Goal: Navigation & Orientation: Find specific page/section

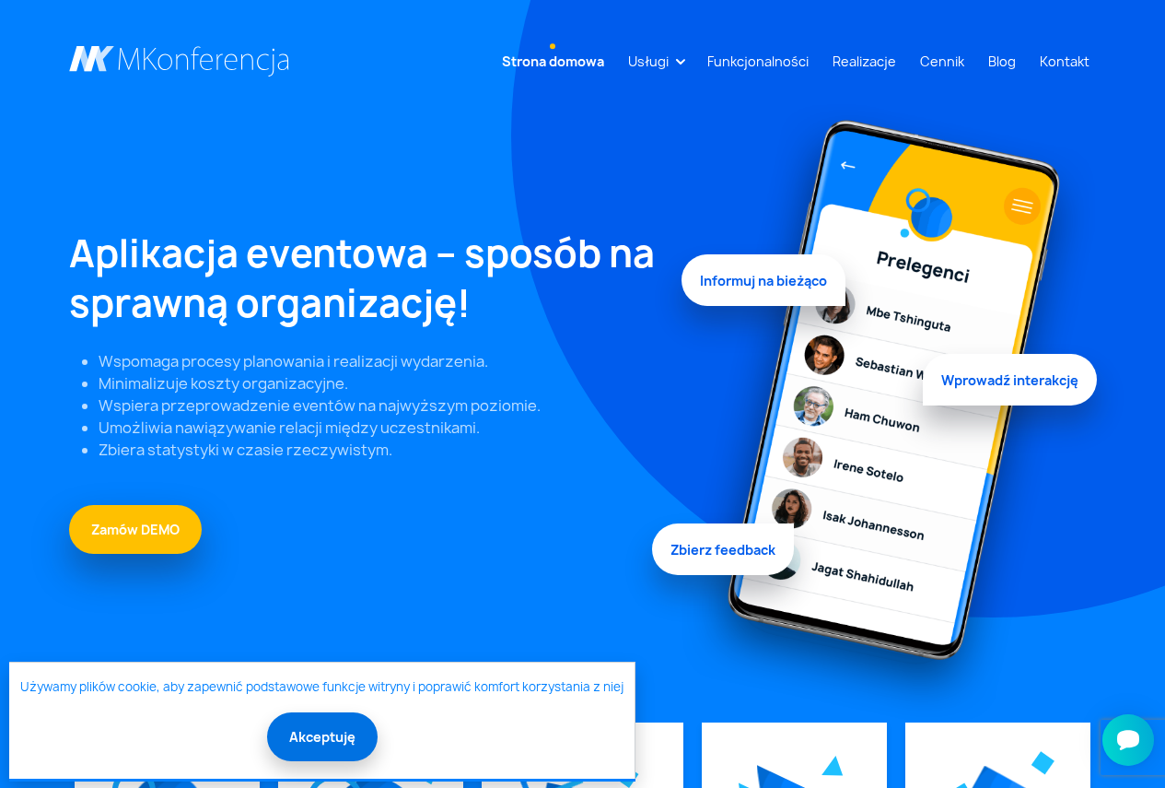
click at [289, 752] on button "Akceptuję" at bounding box center [322, 736] width 111 height 49
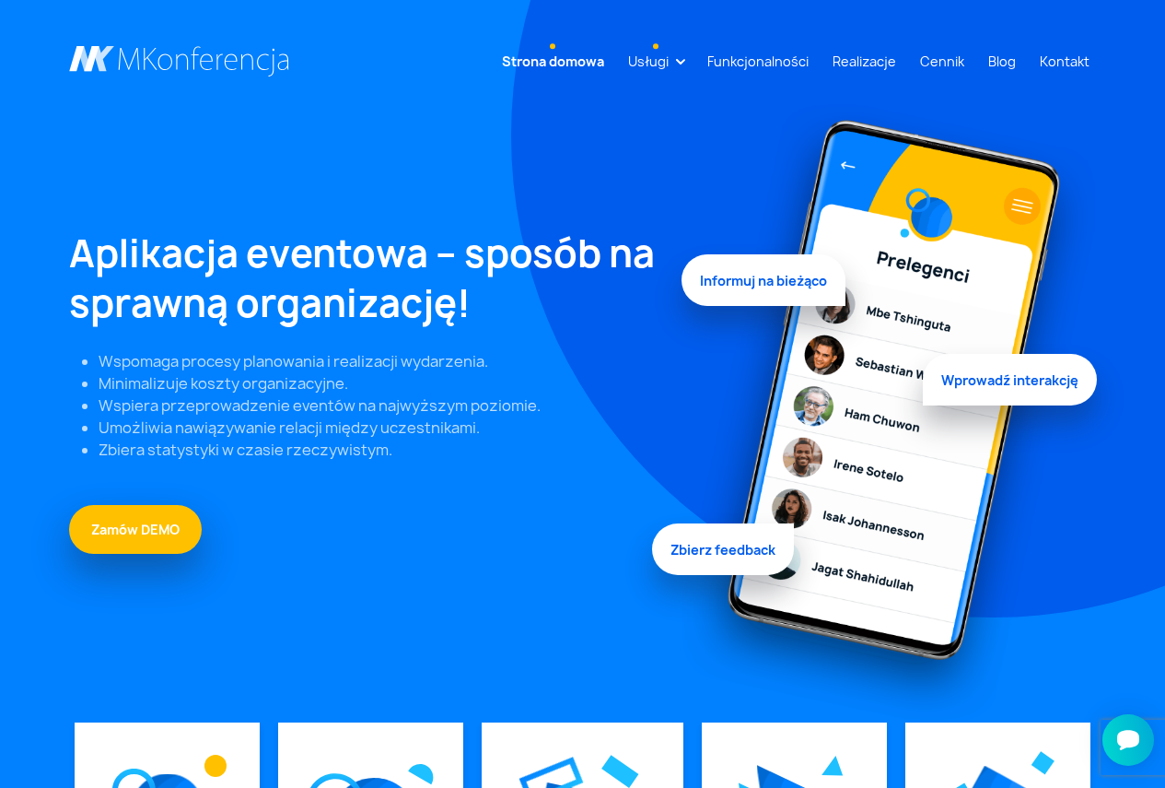
click at [660, 65] on link "Usługi" at bounding box center [648, 61] width 55 height 34
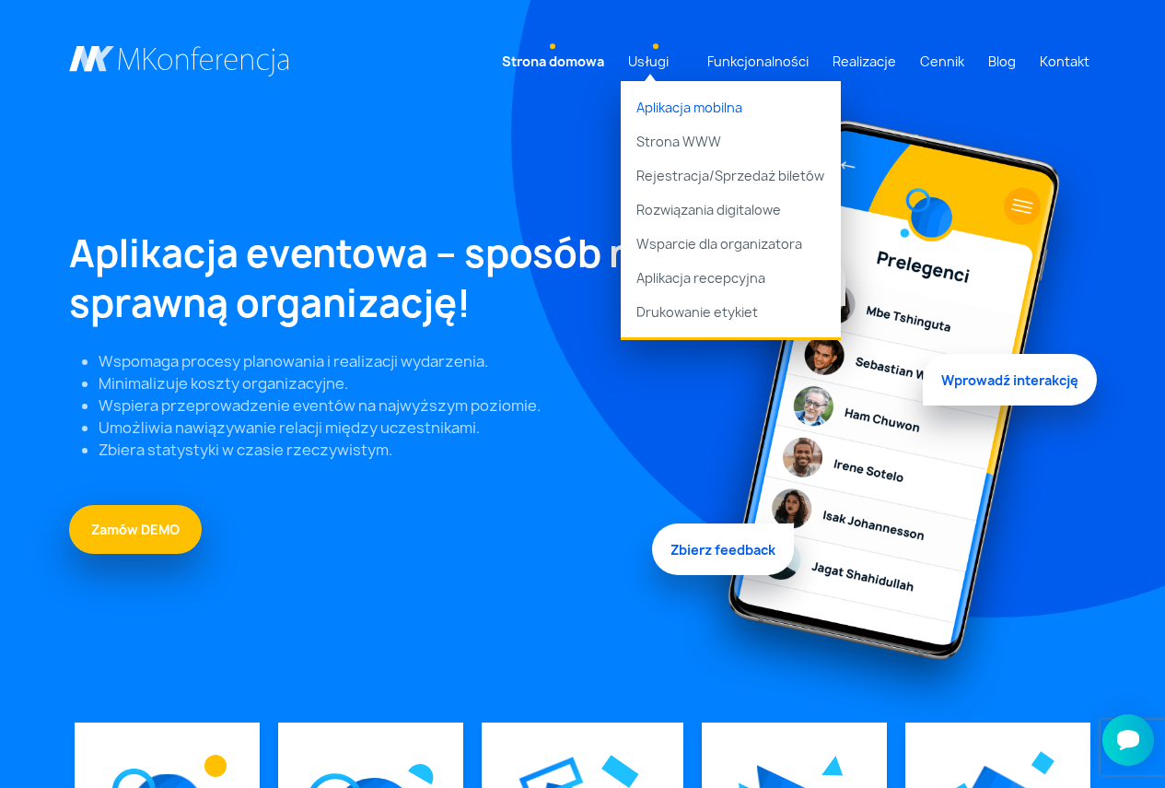
click at [686, 105] on link "Aplikacja mobilna" at bounding box center [731, 102] width 220 height 43
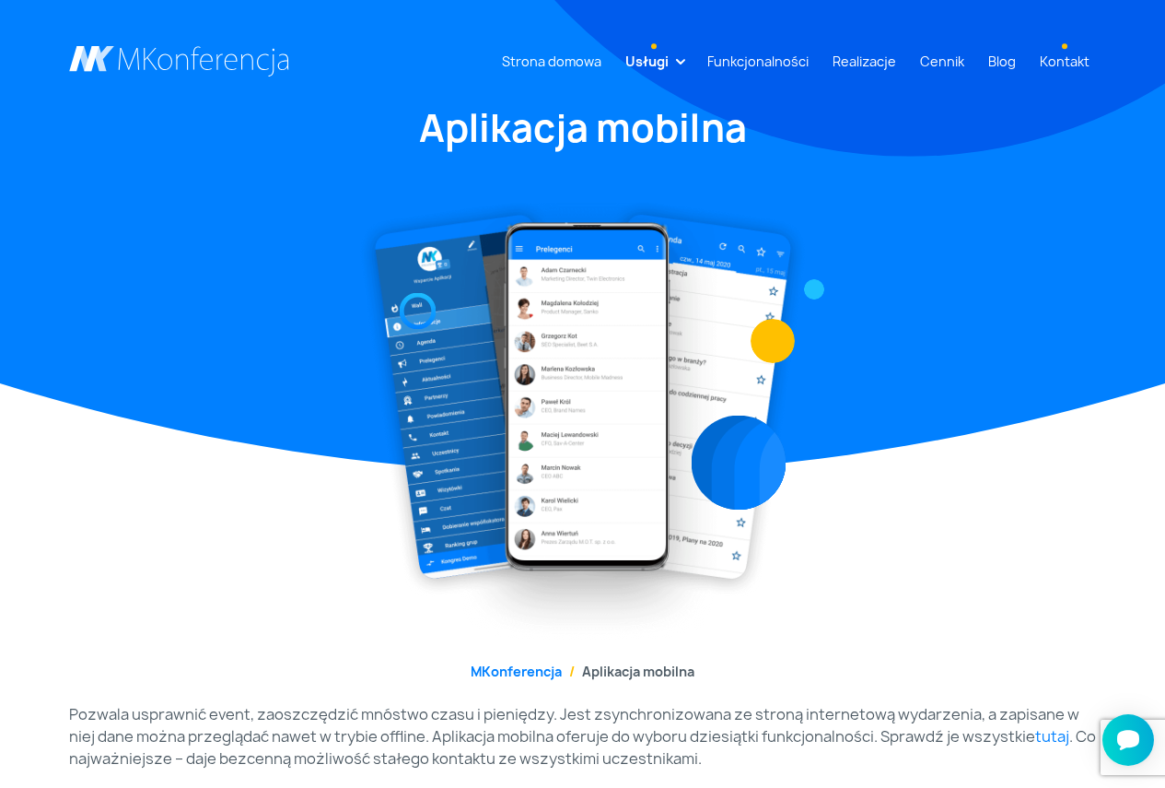
click at [1084, 57] on link "Kontakt" at bounding box center [1065, 61] width 64 height 34
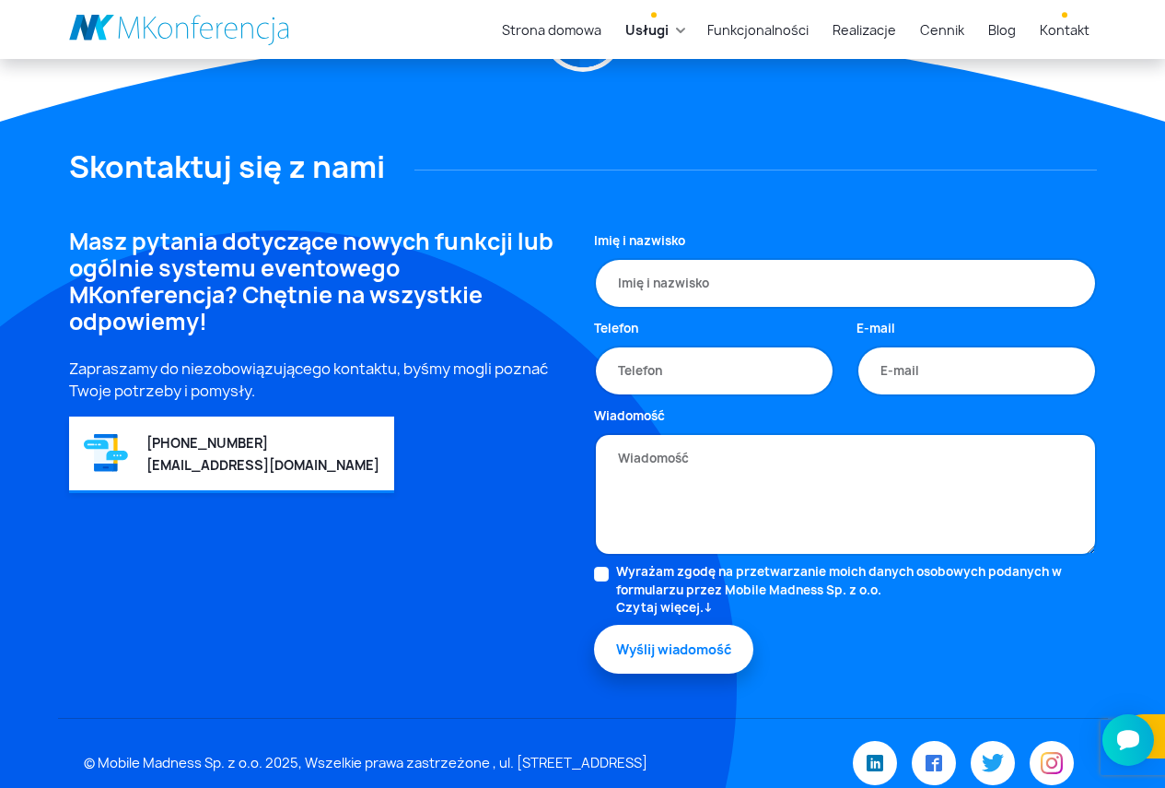
scroll to position [1148, 0]
